Goal: Transaction & Acquisition: Subscribe to service/newsletter

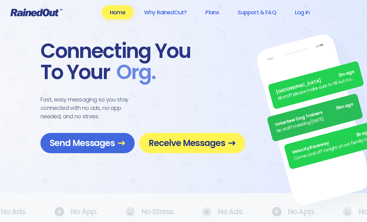
click at [185, 140] on span "Receive Messages" at bounding box center [192, 143] width 87 height 11
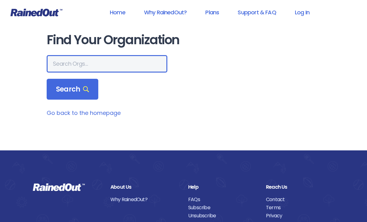
click at [57, 62] on input "text" at bounding box center [107, 63] width 121 height 17
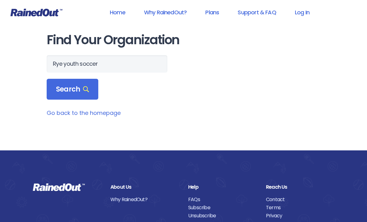
click at [59, 83] on div "Search" at bounding box center [73, 89] width 52 height 21
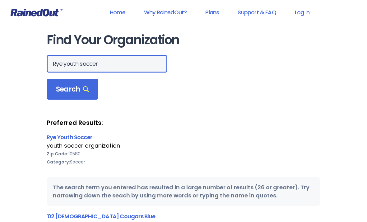
click at [104, 63] on input "Rye youth soccer" at bounding box center [107, 63] width 121 height 17
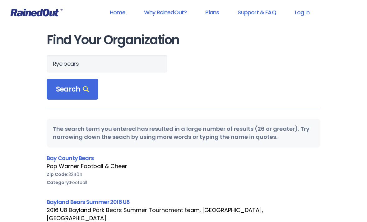
click at [63, 83] on div "Search" at bounding box center [73, 89] width 52 height 21
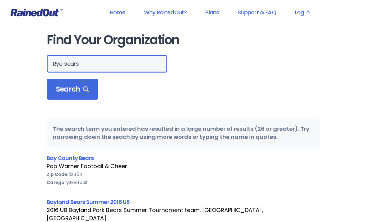
click at [86, 63] on input "Rye bears" at bounding box center [107, 63] width 121 height 17
type input "Rye youth soccer"
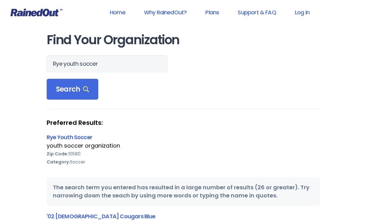
click at [66, 86] on span "Search" at bounding box center [72, 89] width 33 height 9
click at [56, 138] on link "Rye Youth Soccer" at bounding box center [69, 137] width 45 height 8
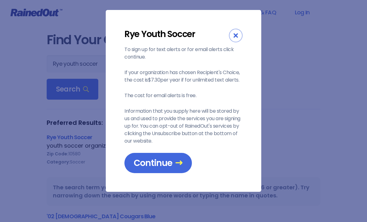
click at [152, 161] on span "Continue" at bounding box center [158, 163] width 49 height 11
